Goal: Task Accomplishment & Management: Manage account settings

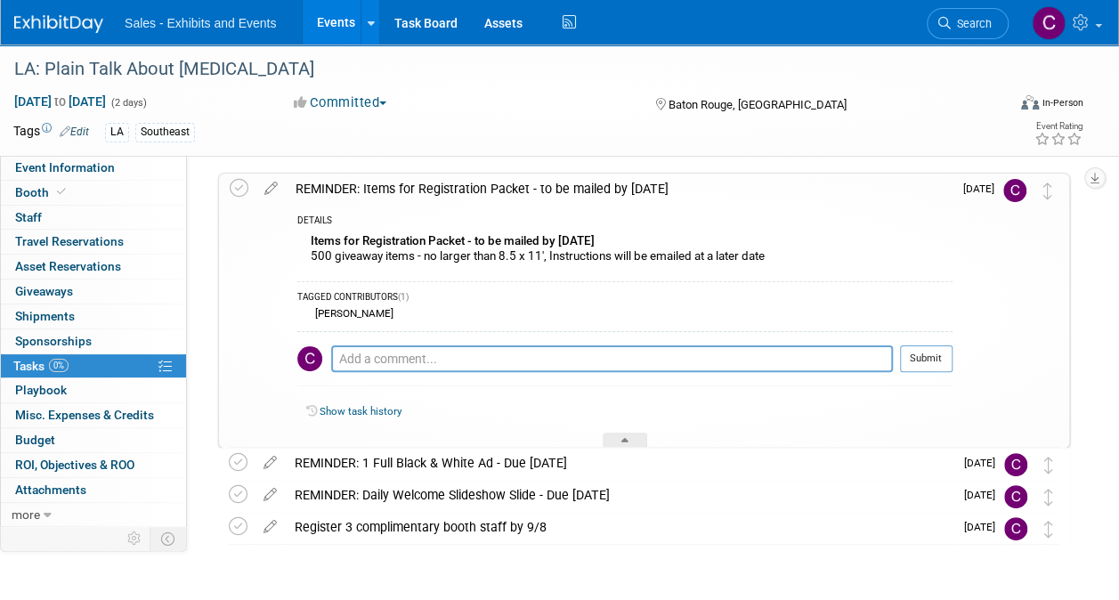
click at [335, 18] on link "Events" at bounding box center [335, 22] width 65 height 45
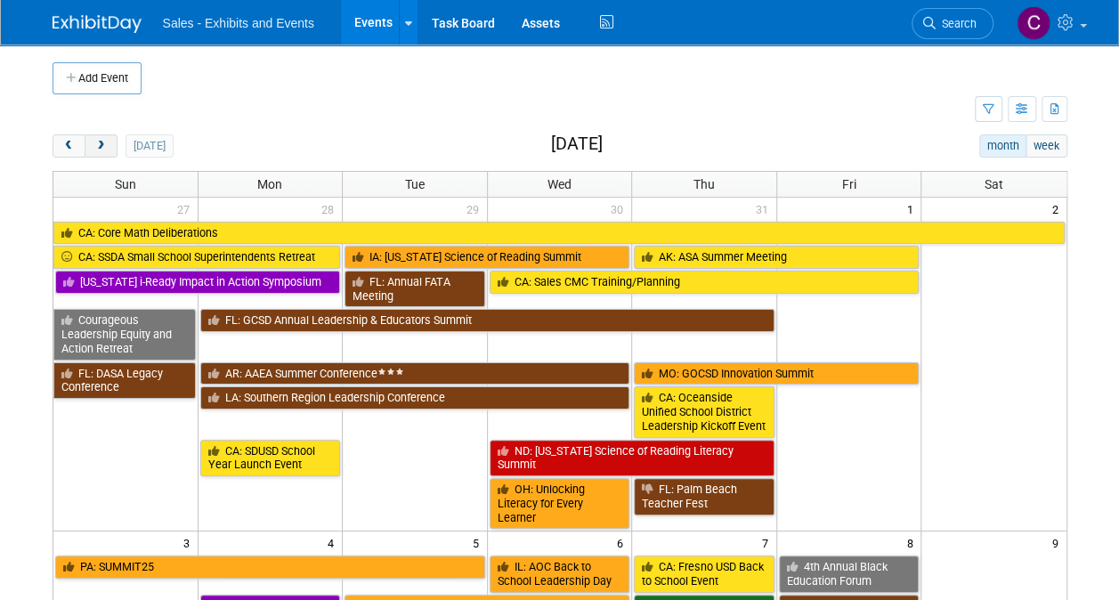
click at [102, 155] on button "next" at bounding box center [101, 145] width 33 height 23
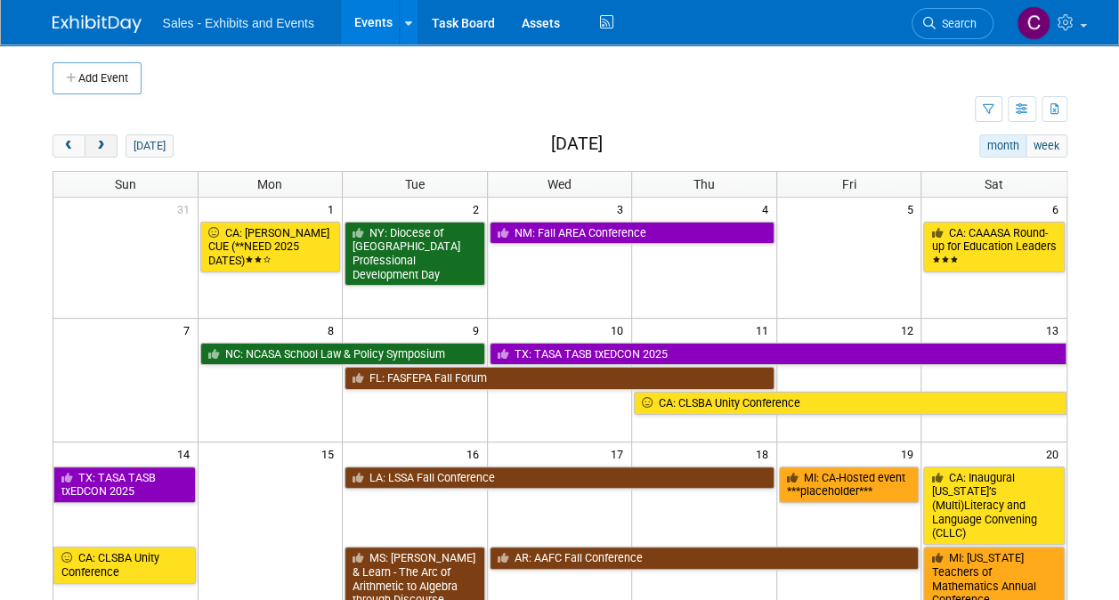
click at [102, 155] on button "next" at bounding box center [101, 145] width 33 height 23
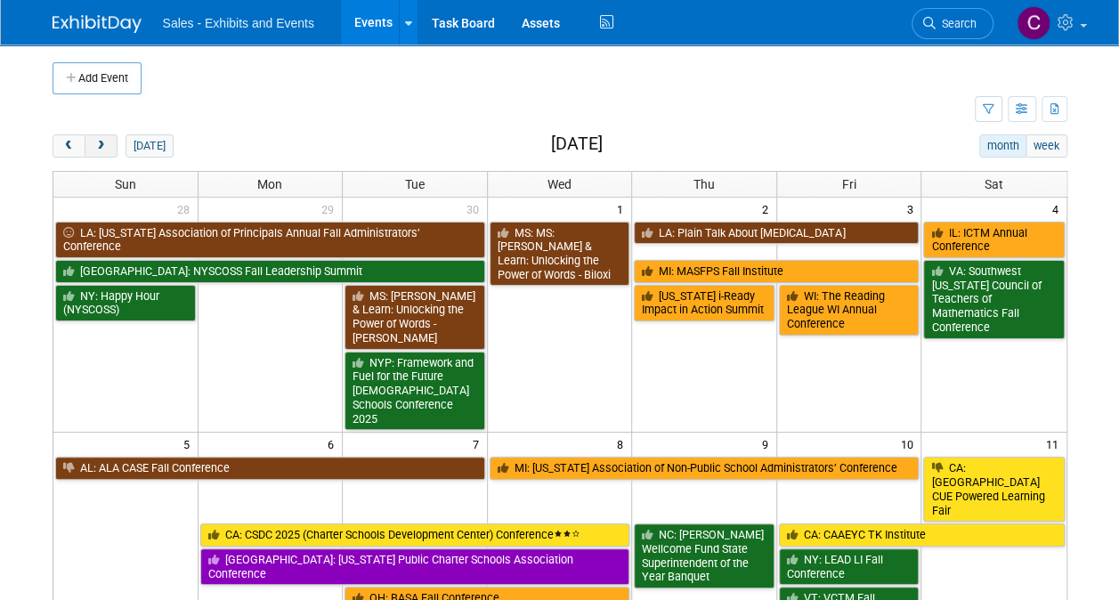
click at [102, 155] on button "next" at bounding box center [101, 145] width 33 height 23
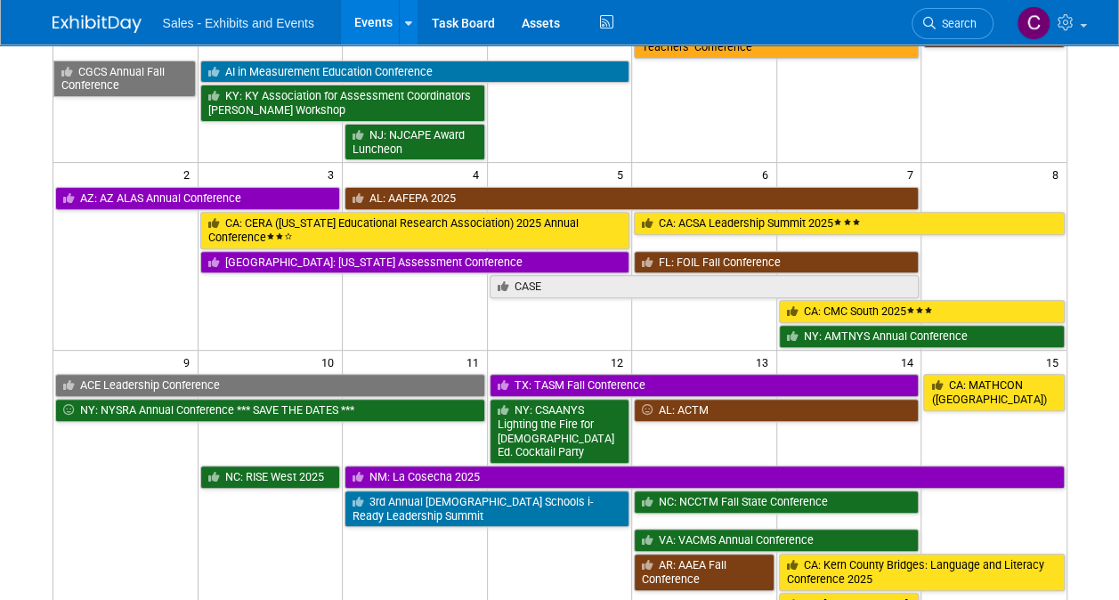
scroll to position [342, 0]
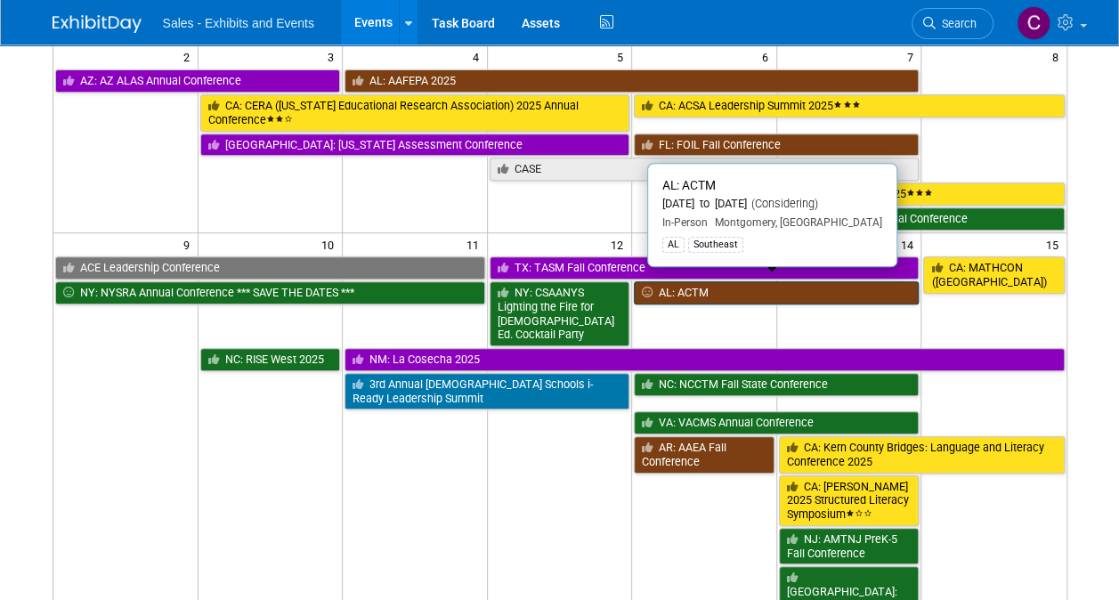
click at [697, 289] on link "AL: ACTM" at bounding box center [776, 292] width 285 height 23
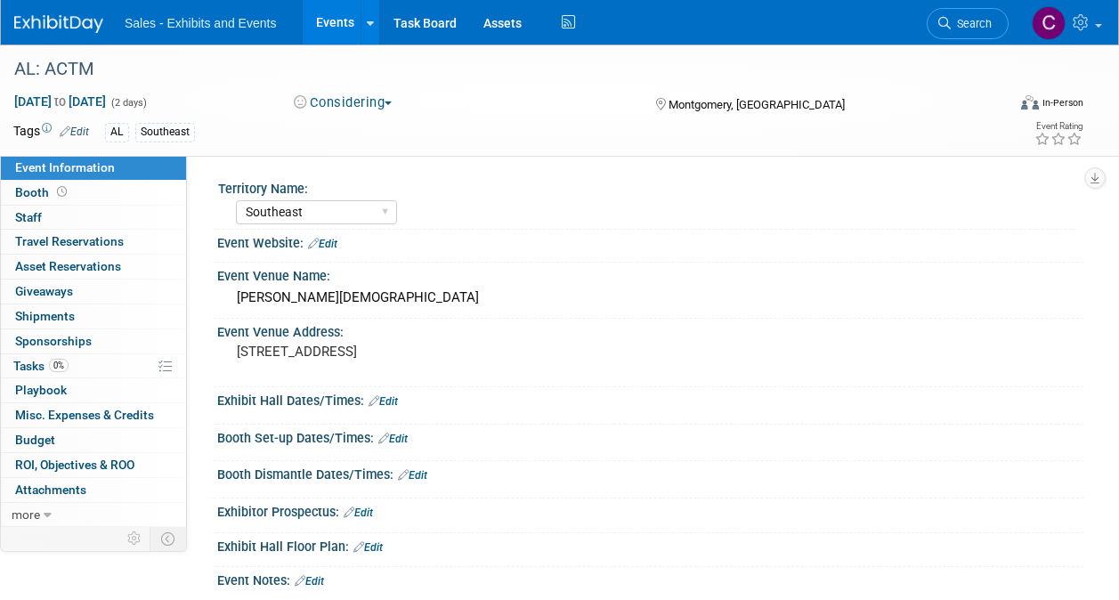
select select "Southeast"
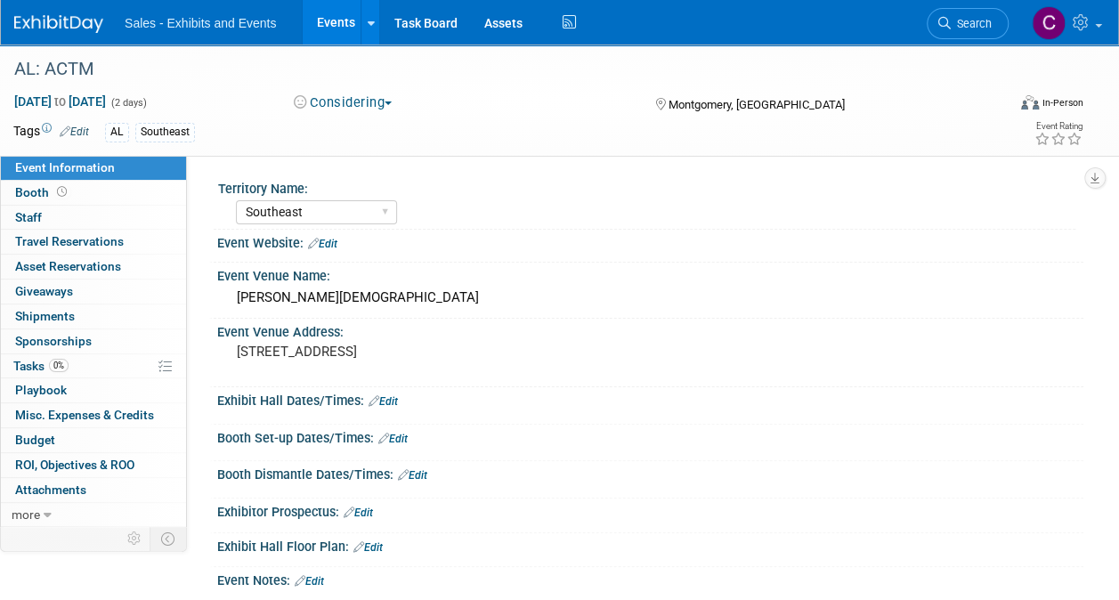
click at [338, 100] on button "Considering" at bounding box center [343, 103] width 111 height 19
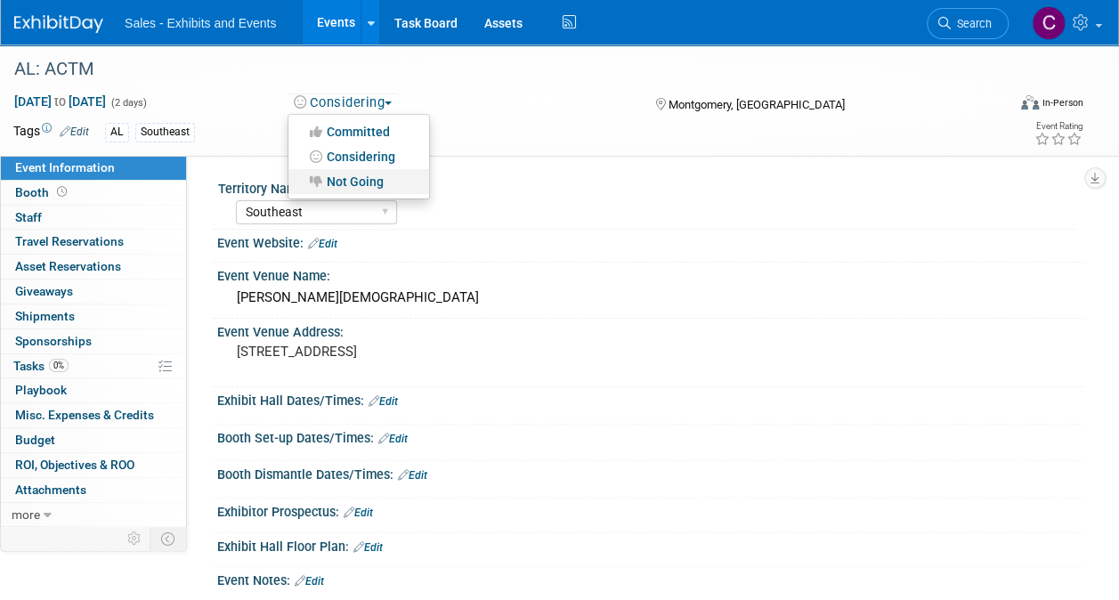
click at [340, 184] on link "Not Going" at bounding box center [359, 181] width 141 height 25
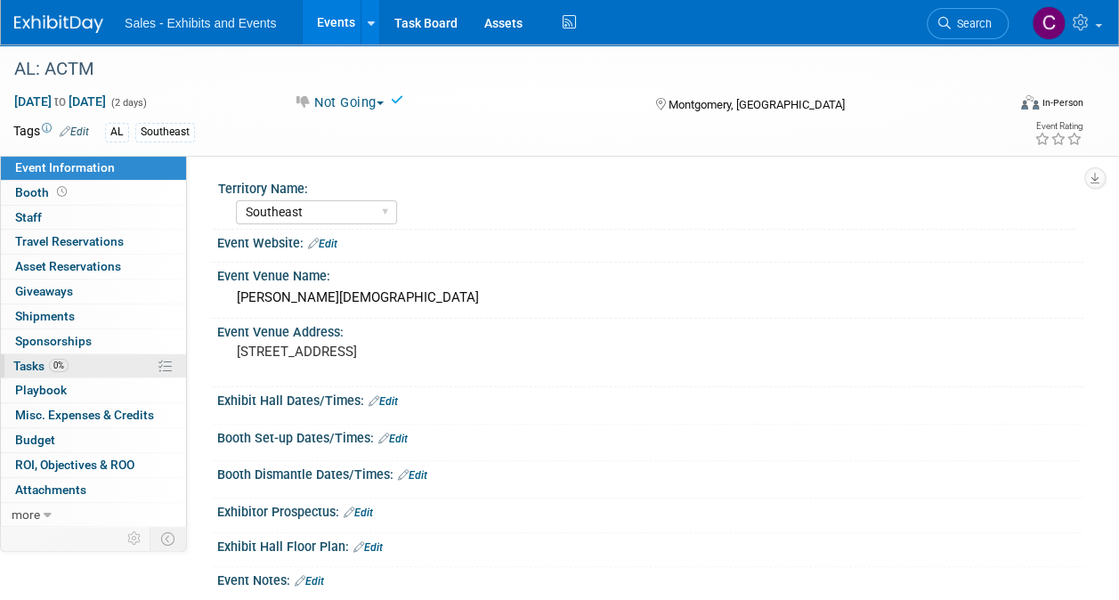
click at [44, 359] on span "Tasks 0%" at bounding box center [40, 366] width 55 height 14
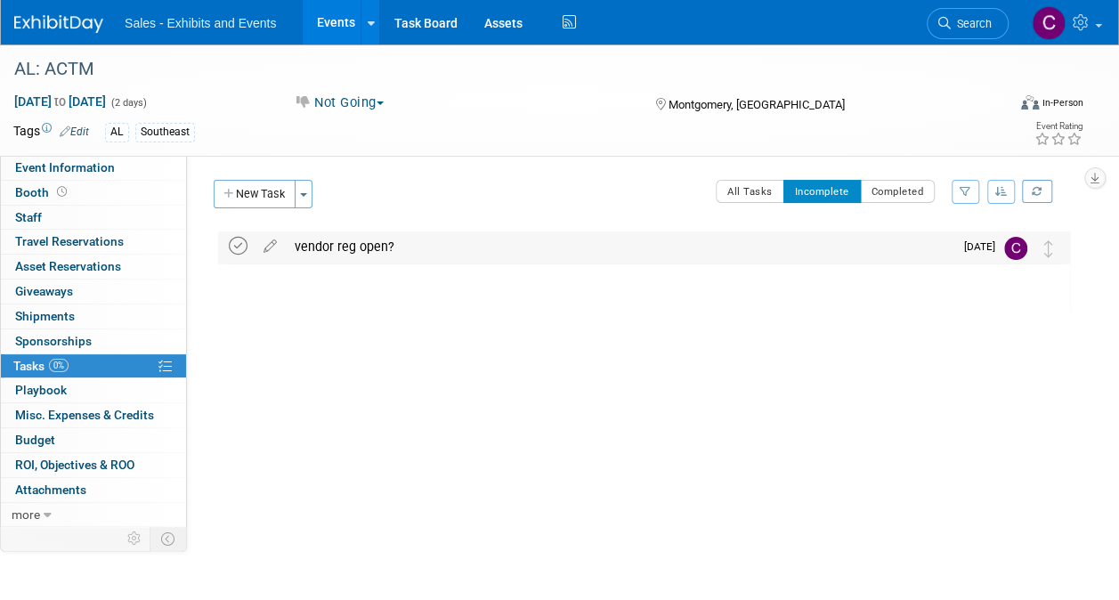
click at [239, 246] on icon at bounding box center [238, 246] width 19 height 19
